Goal: Transaction & Acquisition: Download file/media

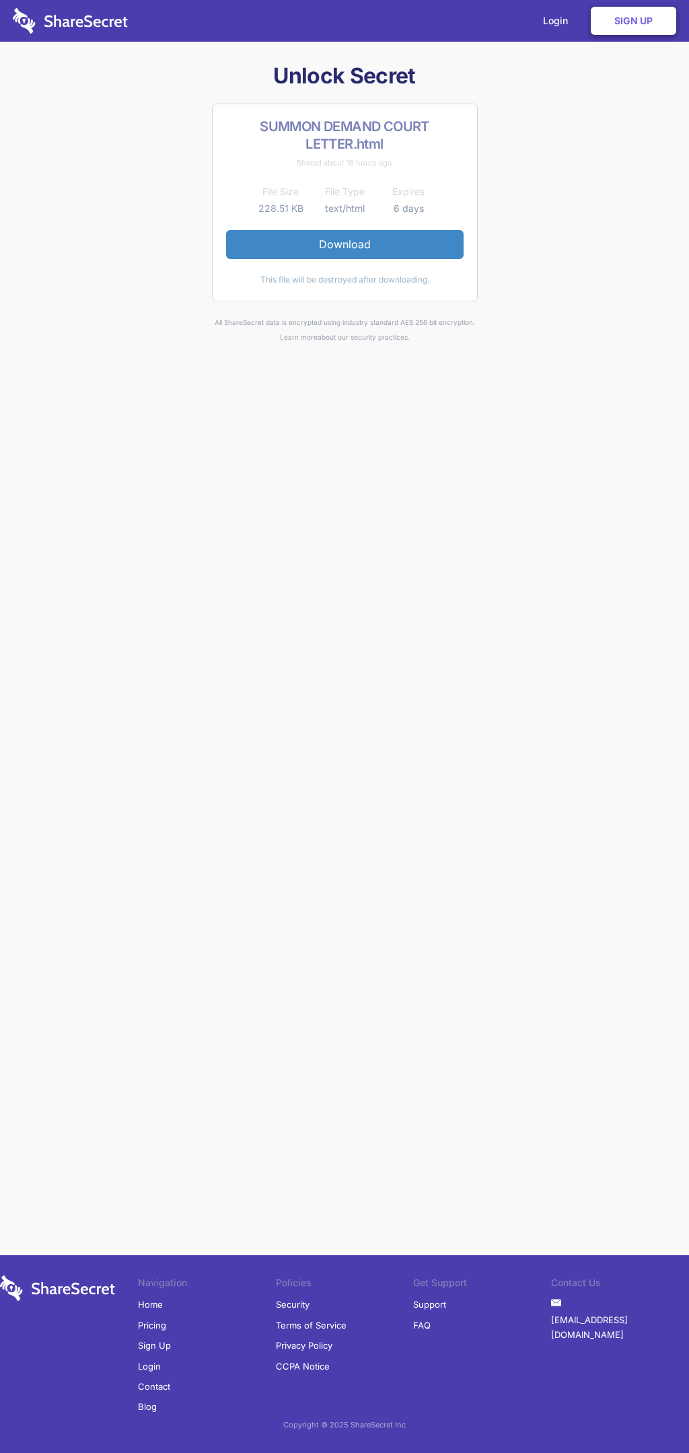
click at [345, 244] on link "Download" at bounding box center [345, 244] width 238 height 28
